Goal: Information Seeking & Learning: Learn about a topic

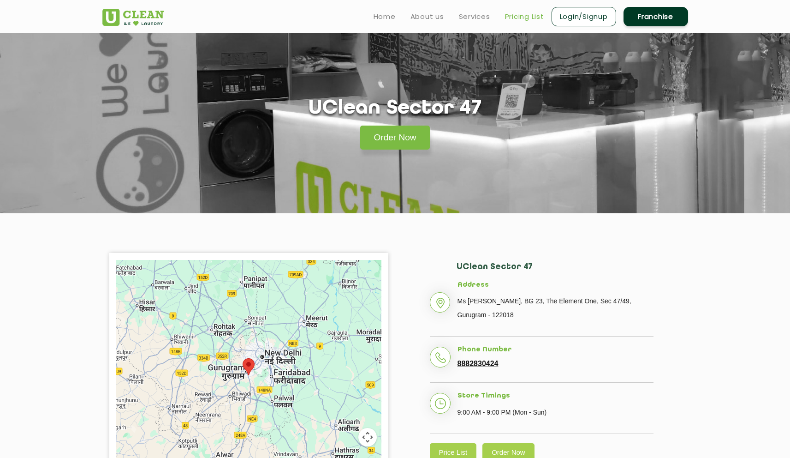
click at [526, 12] on link "Pricing List" at bounding box center [524, 16] width 39 height 11
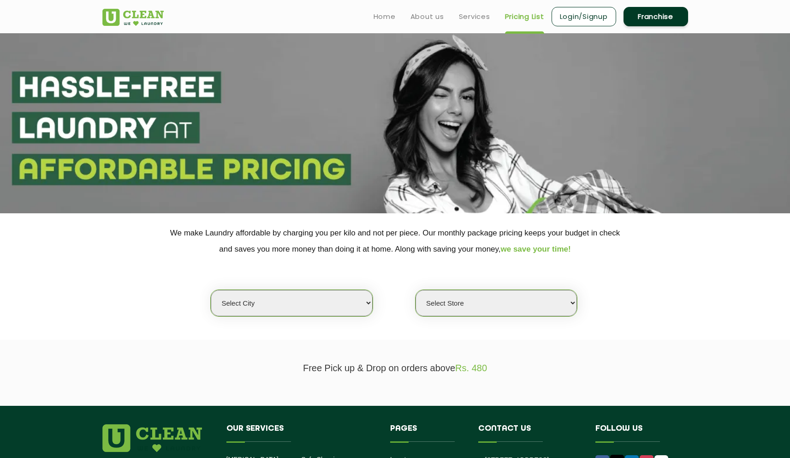
click at [323, 292] on select "Select city [GEOGRAPHIC_DATA] [GEOGRAPHIC_DATA] [GEOGRAPHIC_DATA] [GEOGRAPHIC_D…" at bounding box center [292, 303] width 162 height 26
select select "2"
click at [211, 290] on select "Select city [GEOGRAPHIC_DATA] [GEOGRAPHIC_DATA] [GEOGRAPHIC_DATA] [GEOGRAPHIC_D…" at bounding box center [292, 303] width 162 height 26
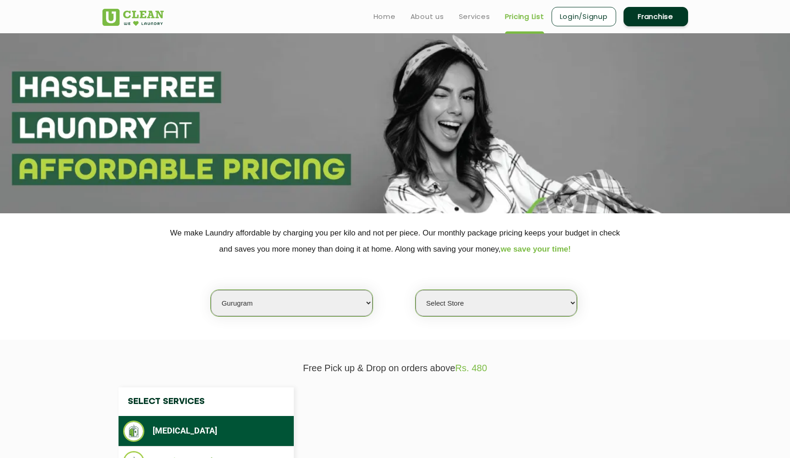
click at [445, 305] on select "Select Store" at bounding box center [497, 303] width 162 height 26
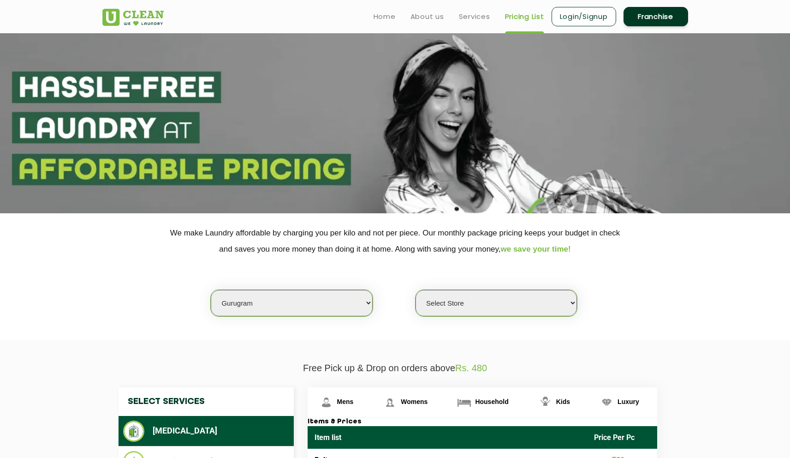
select select "431"
click at [416, 290] on select "Select Store [GEOGRAPHIC_DATA] Sector 66 [GEOGRAPHIC_DATA] Phase [GEOGRAPHIC_DA…" at bounding box center [497, 303] width 162 height 26
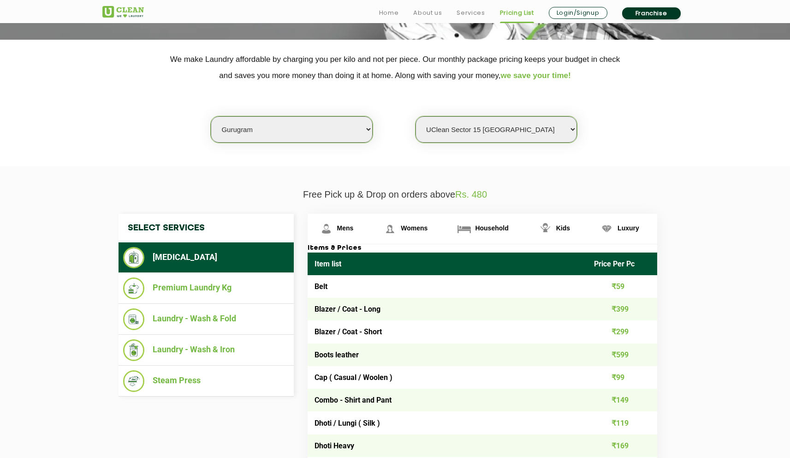
scroll to position [174, 0]
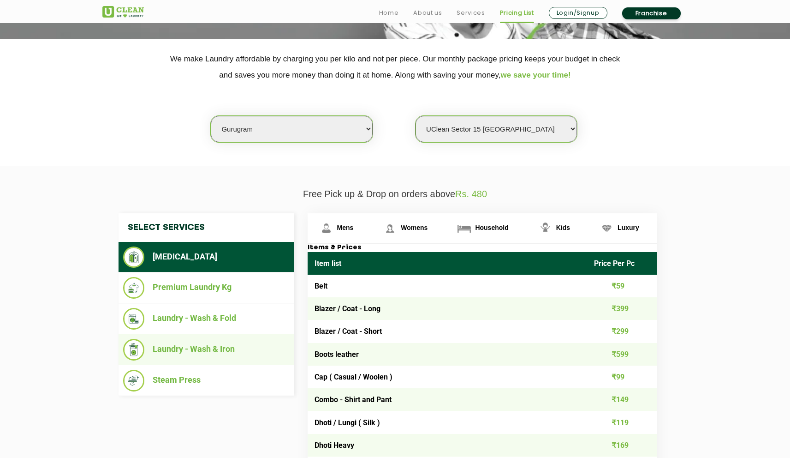
click at [254, 348] on li "Laundry - Wash & Iron" at bounding box center [206, 350] width 166 height 22
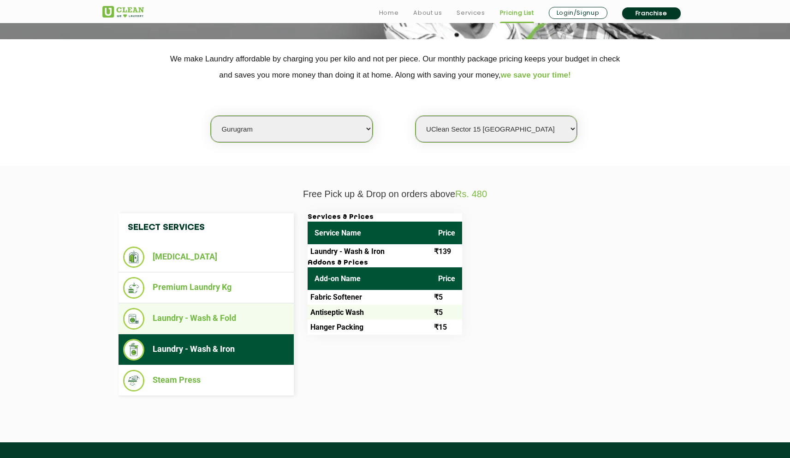
click at [206, 321] on li "Laundry - Wash & Fold" at bounding box center [206, 319] width 166 height 22
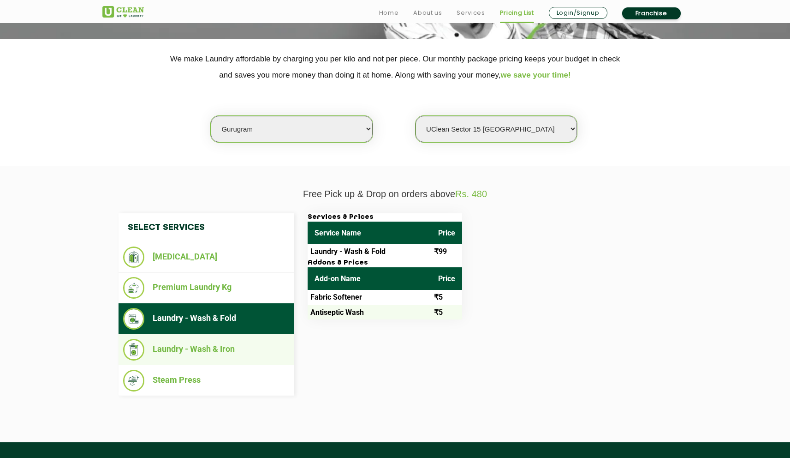
click at [211, 341] on li "Laundry - Wash & Iron" at bounding box center [206, 350] width 166 height 22
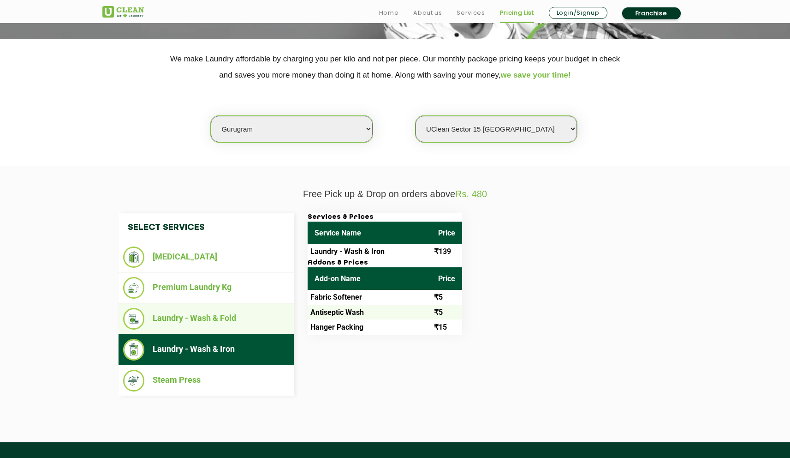
click at [211, 313] on li "Laundry - Wash & Fold" at bounding box center [206, 319] width 166 height 22
